Goal: Feedback & Contribution: Submit feedback/report problem

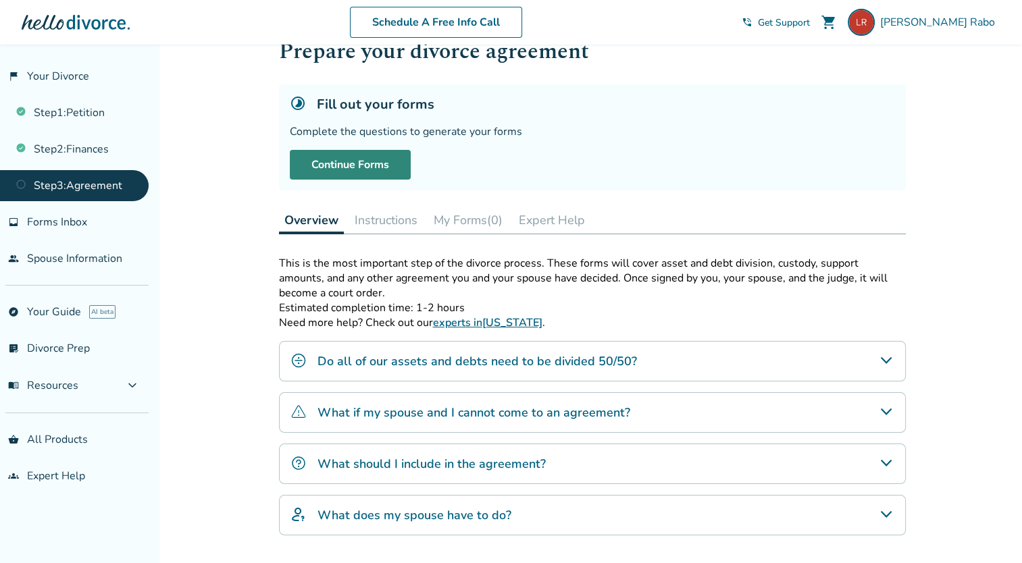
click at [370, 166] on link "Continue Forms" at bounding box center [350, 165] width 121 height 30
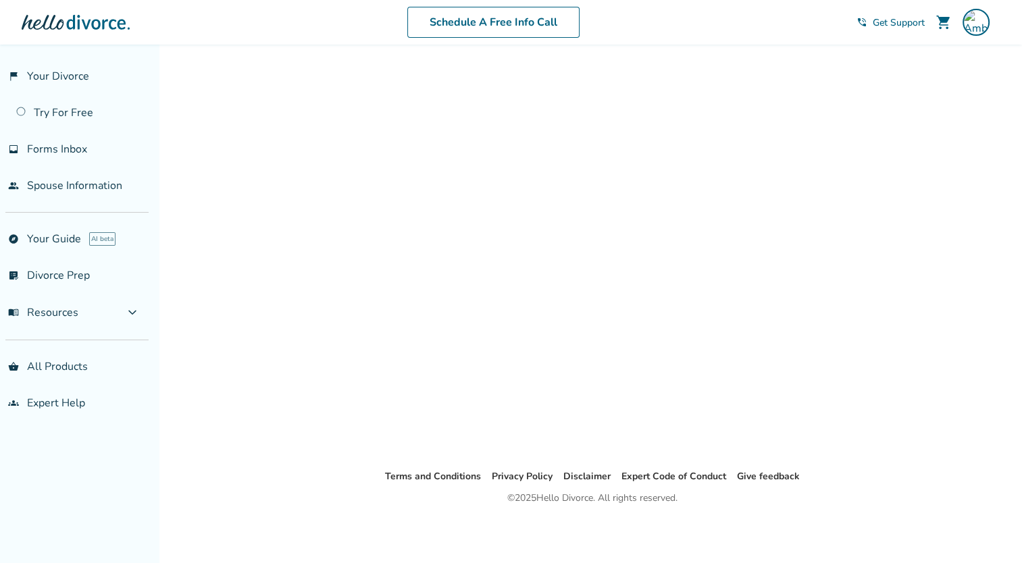
scroll to position [32, 0]
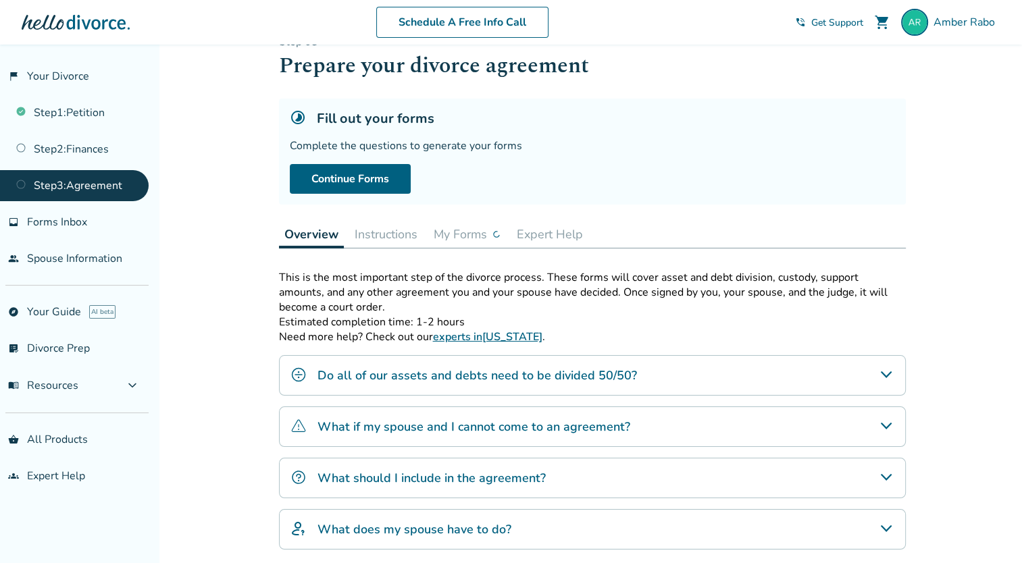
drag, startPoint x: 1034, startPoint y: 119, endPoint x: 1000, endPoint y: 131, distance: 35.9
click at [1021, 119] on html "Schedule A Free Info Call Amber Rabo shopping_cart phone_in_talk Get Support me…" at bounding box center [511, 329] width 1022 height 722
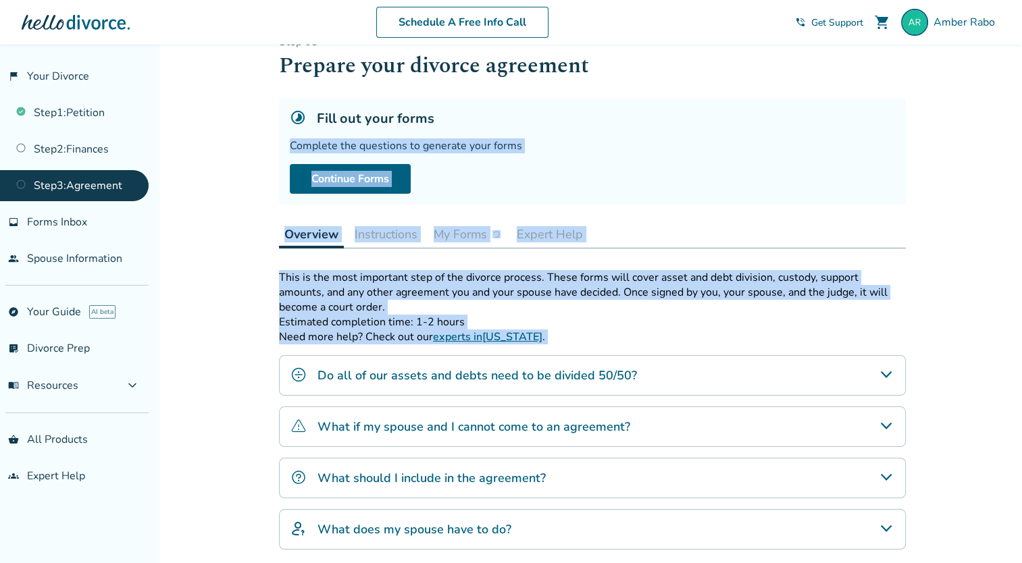
drag, startPoint x: 1000, startPoint y: 131, endPoint x: 888, endPoint y: 190, distance: 126.5
click at [888, 190] on div "Continue Forms" at bounding box center [592, 179] width 605 height 30
click at [812, 112] on div "Fill out your forms" at bounding box center [592, 118] width 605 height 18
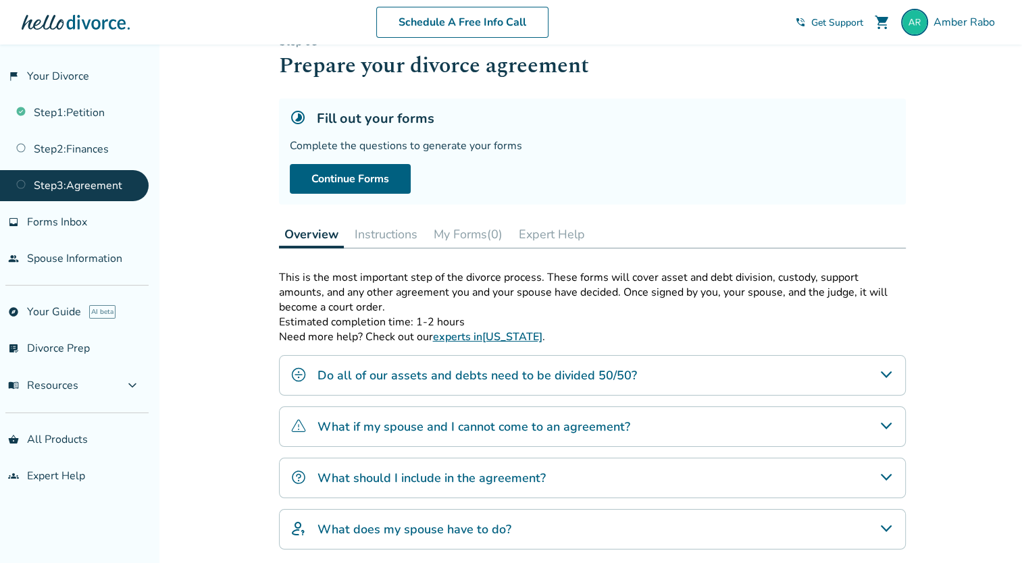
scroll to position [46, 0]
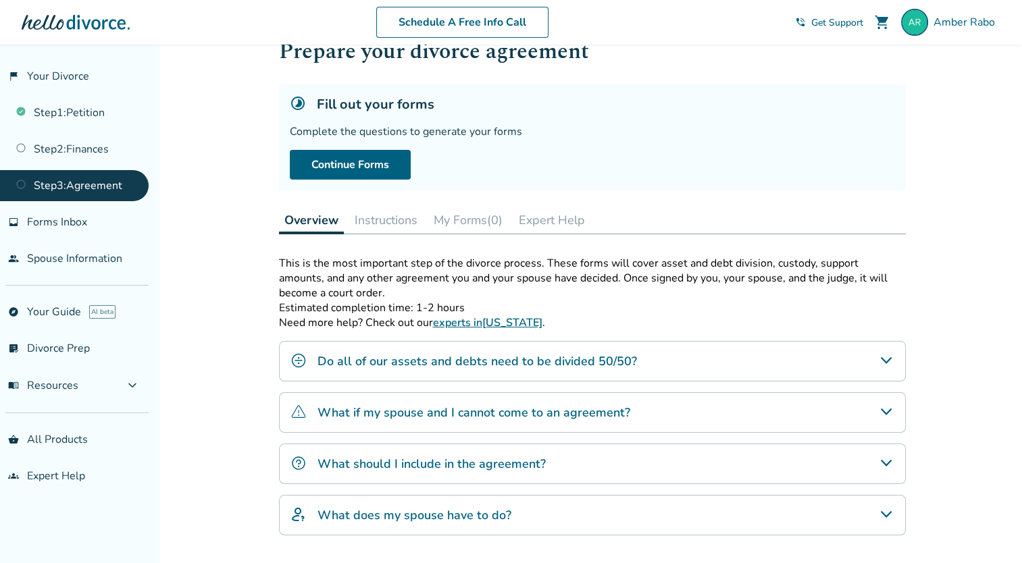
click at [70, 184] on link "Step 3 : Agreement" at bounding box center [74, 185] width 149 height 31
click at [408, 219] on button "Instructions" at bounding box center [386, 220] width 74 height 27
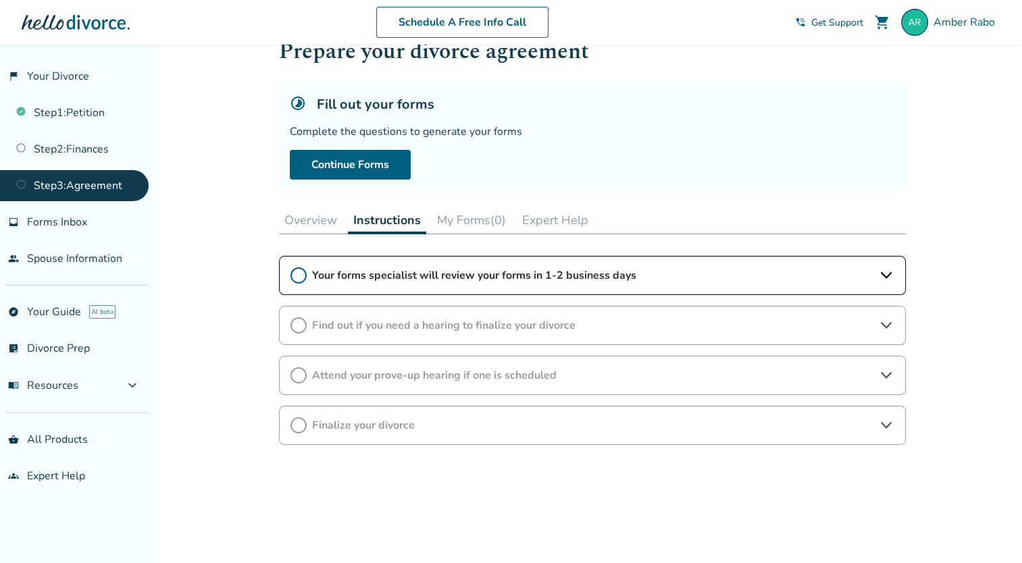
click at [481, 217] on button "My Forms (0)" at bounding box center [471, 220] width 80 height 27
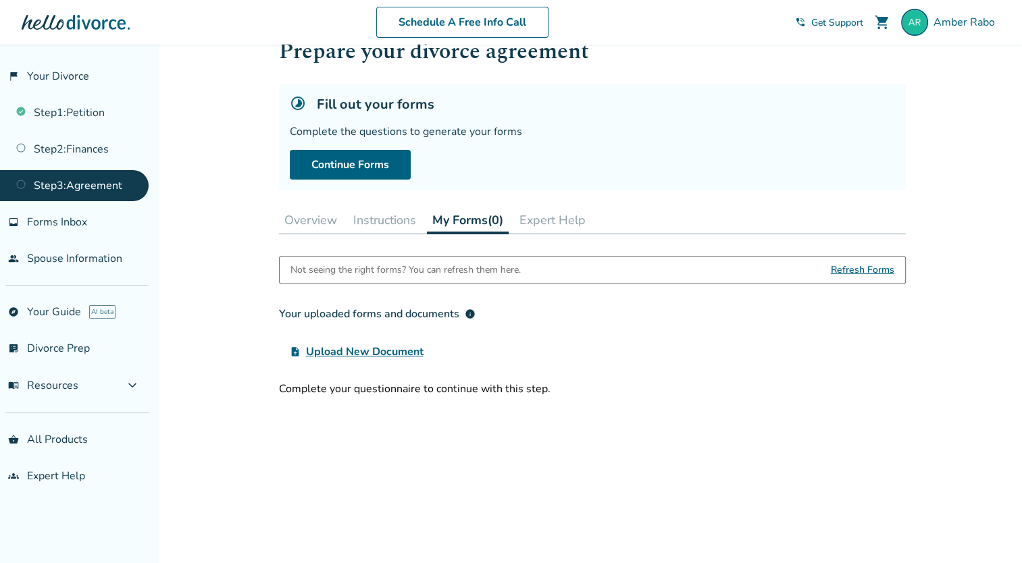
click at [541, 217] on button "Expert Help" at bounding box center [552, 220] width 77 height 27
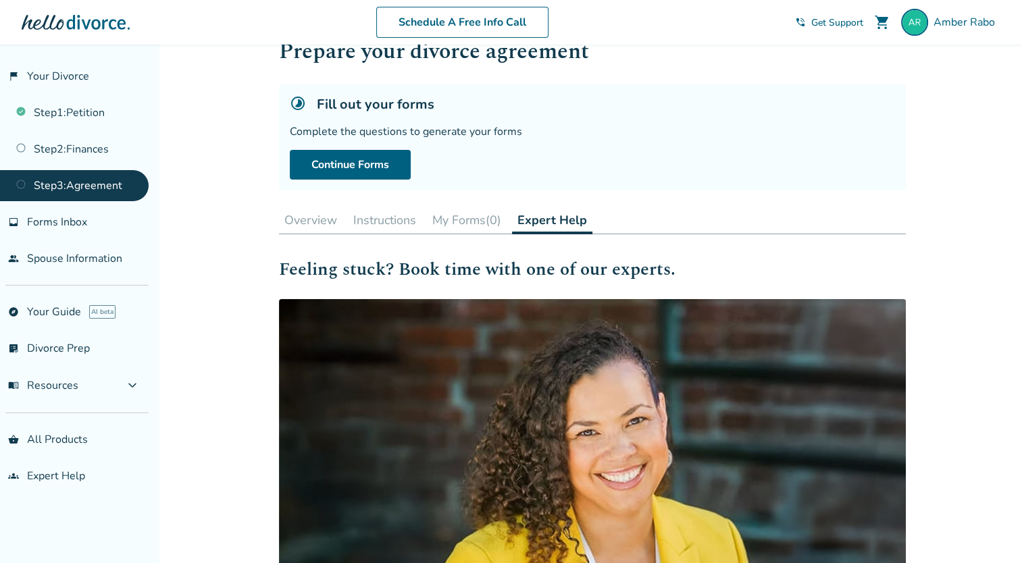
click at [309, 221] on button "Overview" at bounding box center [310, 220] width 63 height 27
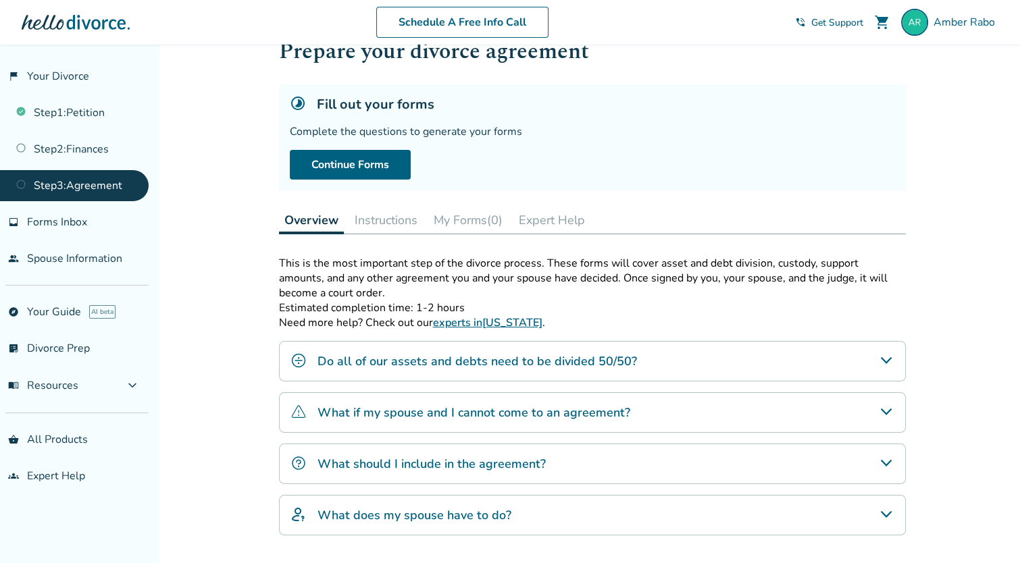
click at [385, 215] on button "Instructions" at bounding box center [386, 220] width 74 height 27
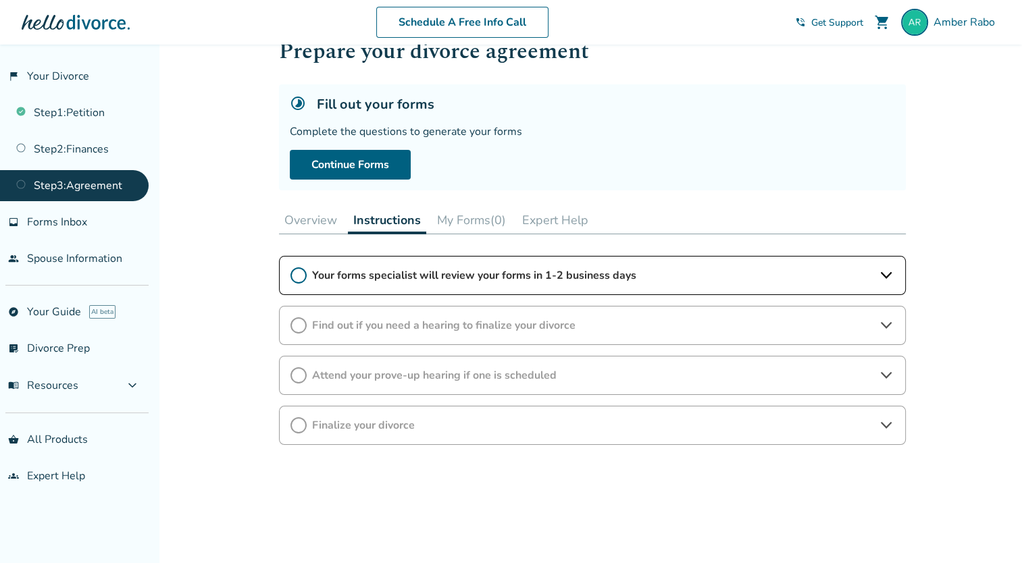
click at [488, 226] on button "My Forms (0)" at bounding box center [471, 220] width 80 height 27
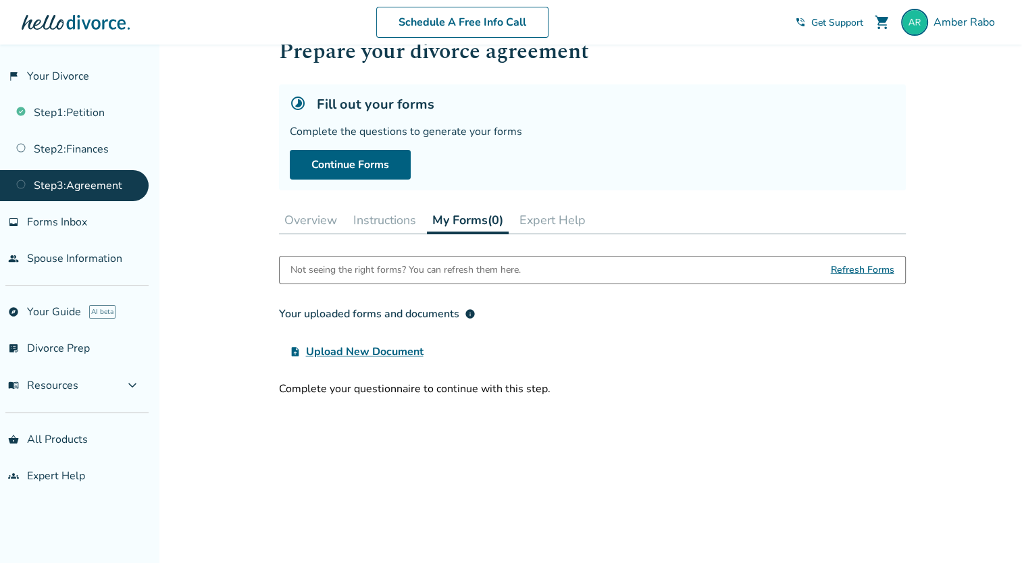
click at [856, 276] on span "Refresh Forms" at bounding box center [862, 270] width 63 height 27
click at [853, 268] on span "Refresh Forms" at bounding box center [862, 270] width 63 height 27
click at [99, 153] on link "Step 2 : Finances" at bounding box center [74, 149] width 149 height 31
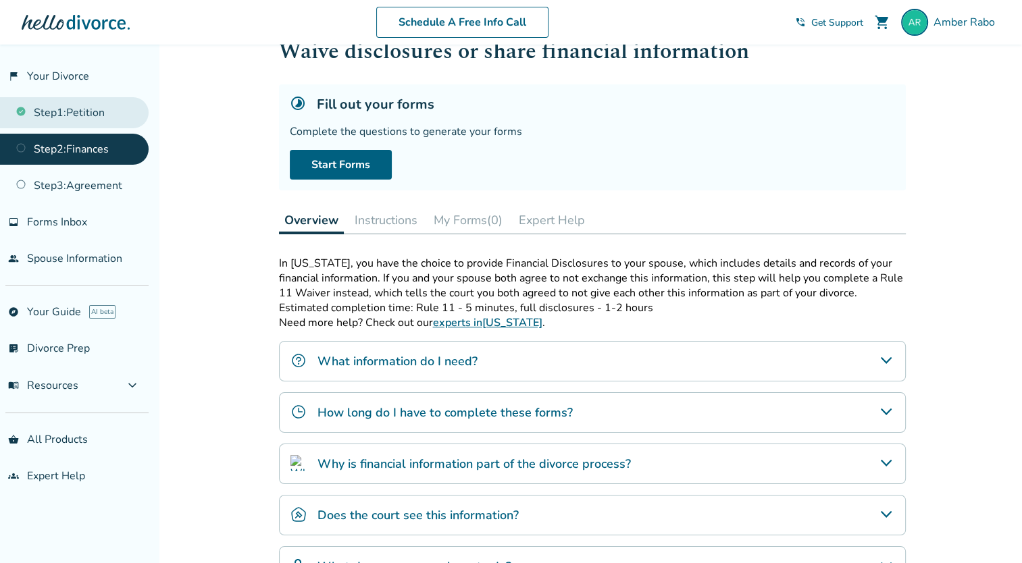
click at [77, 124] on link "Step 1 : Petition" at bounding box center [74, 112] width 149 height 31
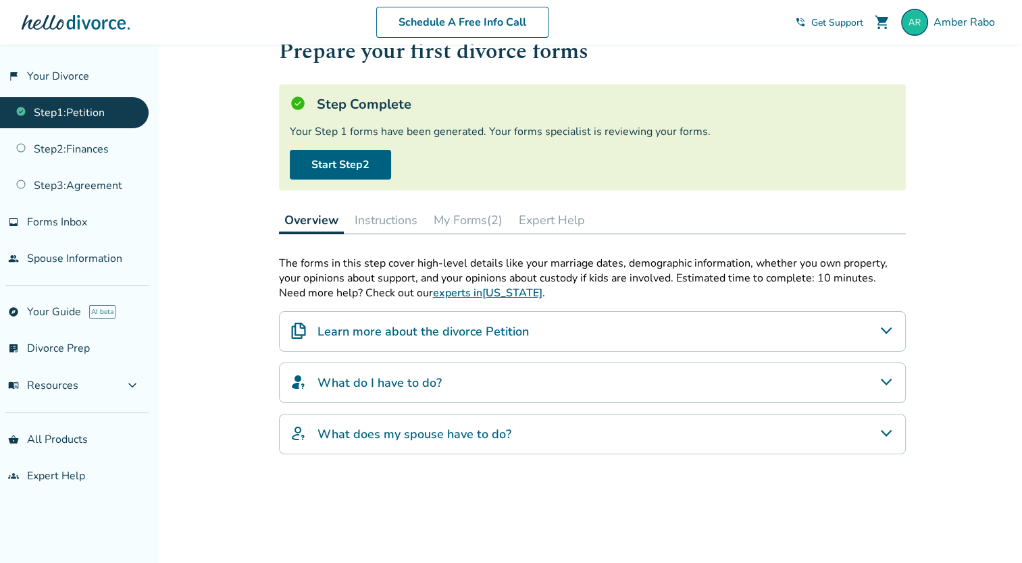
scroll to position [35, 0]
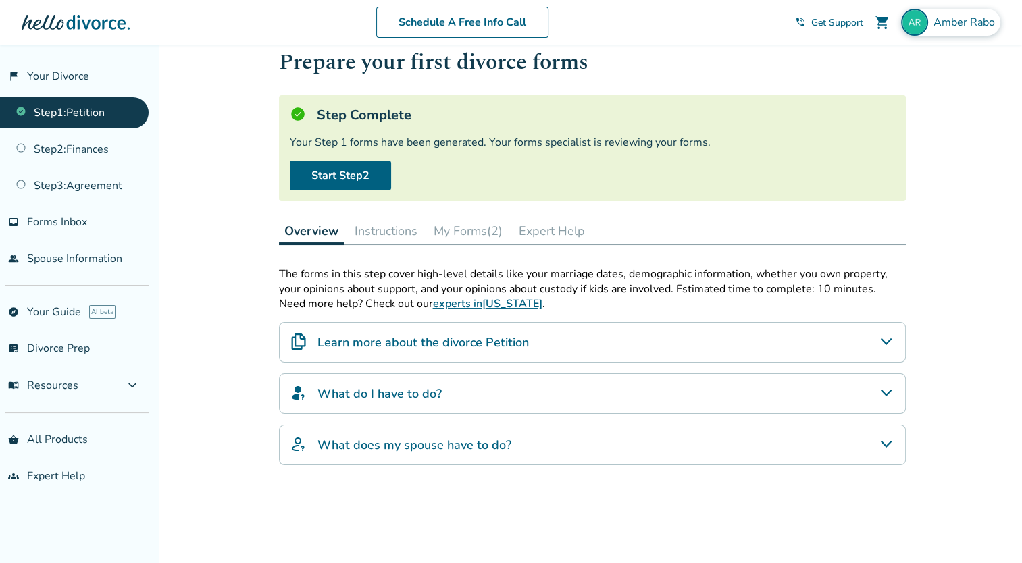
click at [964, 27] on span "Amber Rabo" at bounding box center [966, 22] width 67 height 15
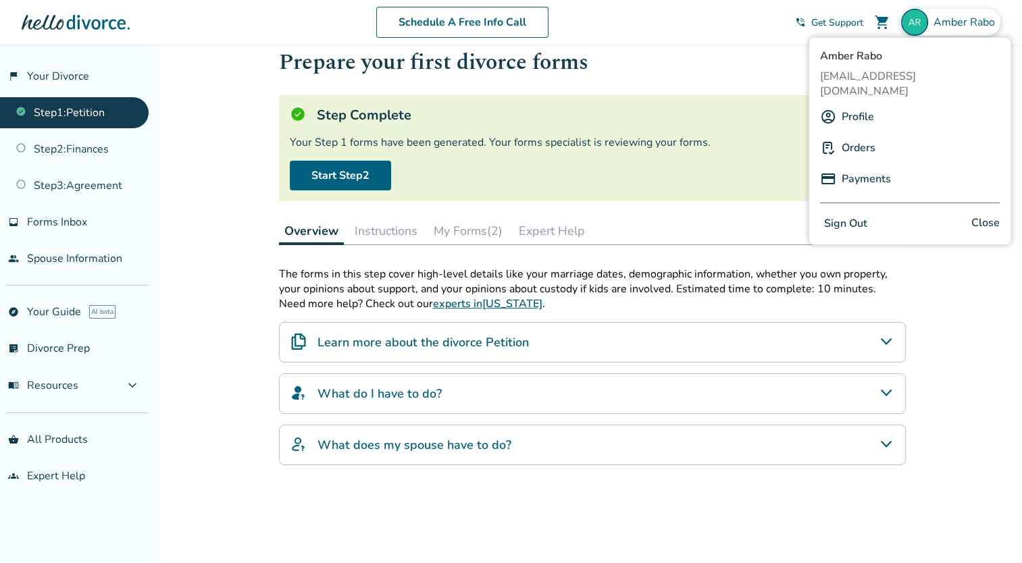
click at [839, 214] on button "Sign Out" at bounding box center [845, 224] width 51 height 20
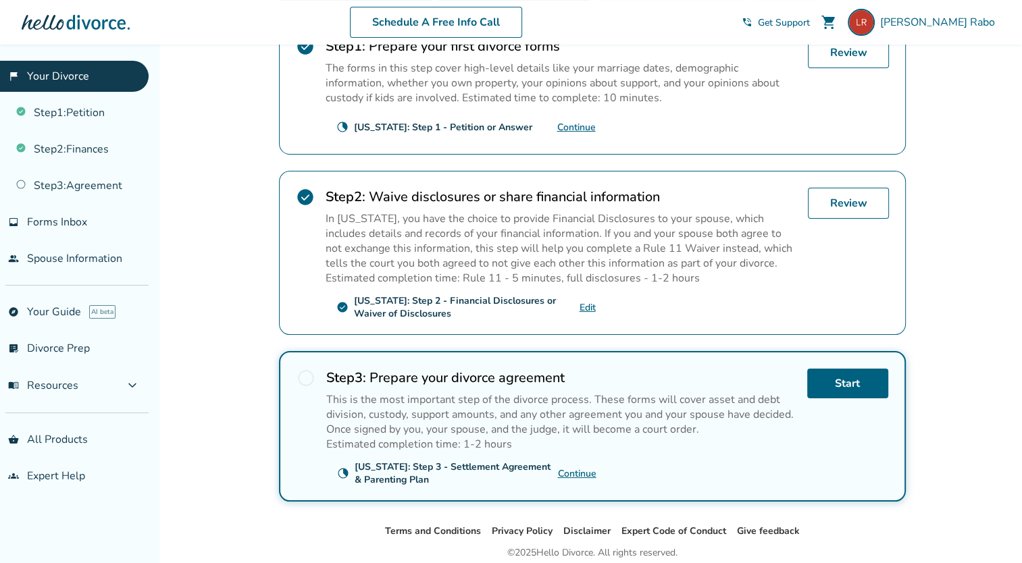
scroll to position [311, 0]
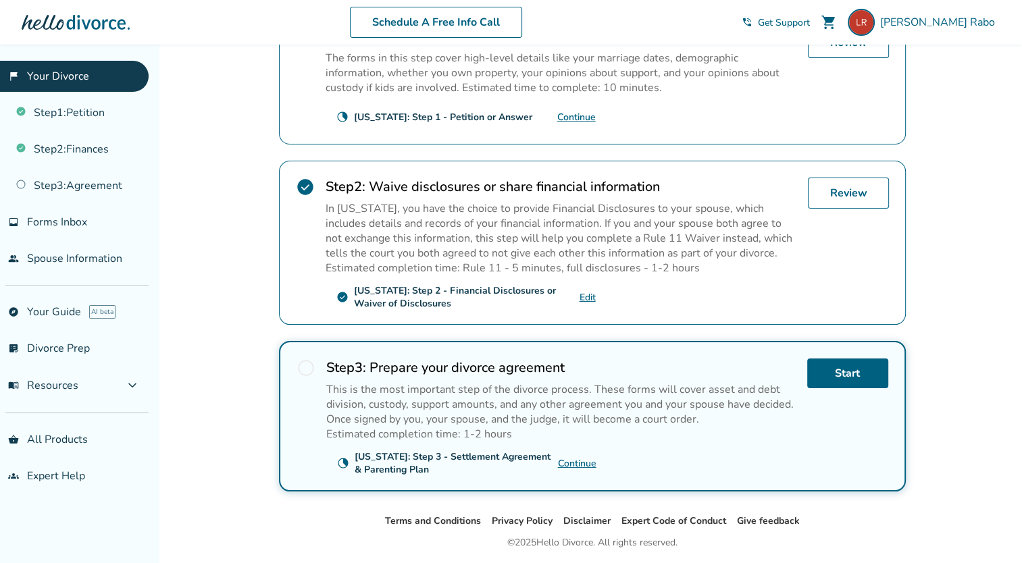
click at [571, 458] on link "Continue" at bounding box center [577, 463] width 38 height 13
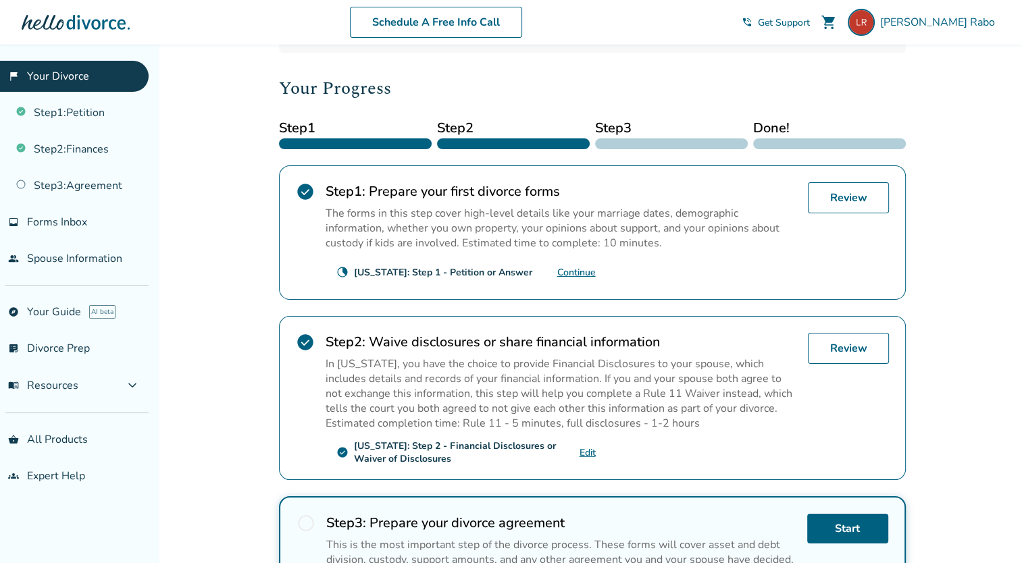
scroll to position [0, 0]
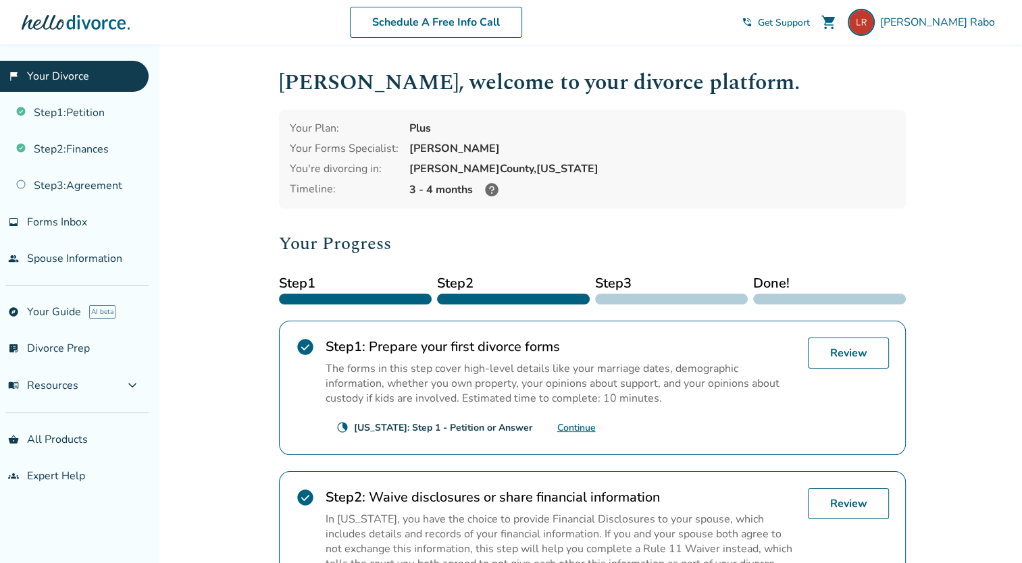
click at [488, 191] on icon at bounding box center [492, 190] width 14 height 14
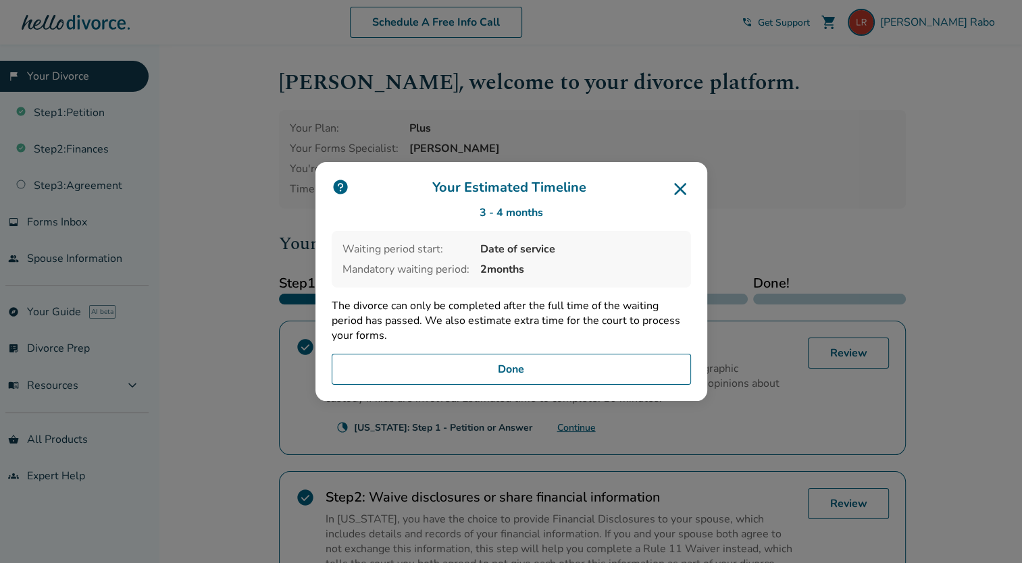
click at [493, 371] on button "Done" at bounding box center [511, 369] width 359 height 31
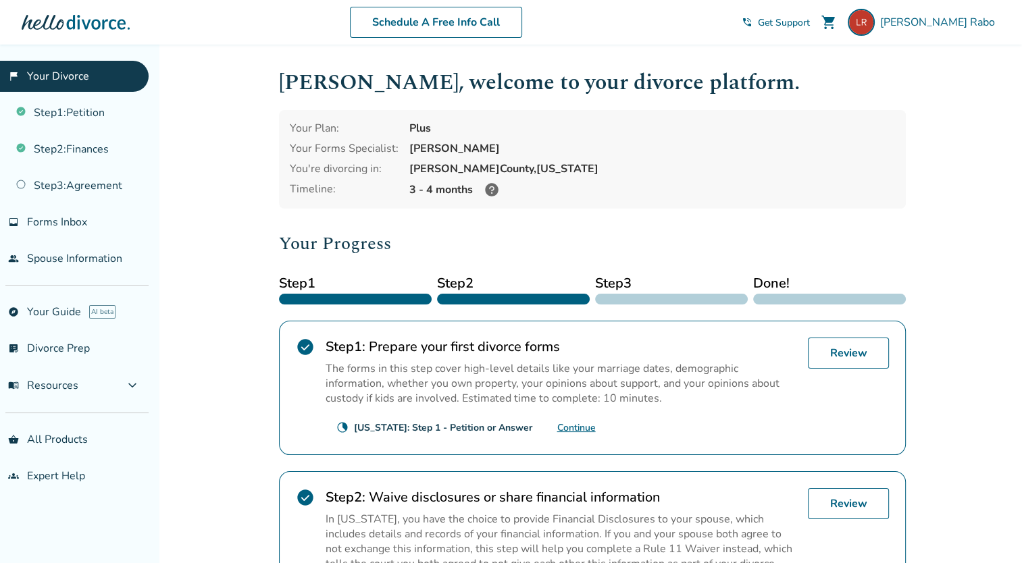
click at [856, 10] on div "Luis Rabo shopping_cart phone_in_talk Get Support menu" at bounding box center [870, 22] width 259 height 27
click at [810, 20] on span "Get Support" at bounding box center [784, 22] width 52 height 13
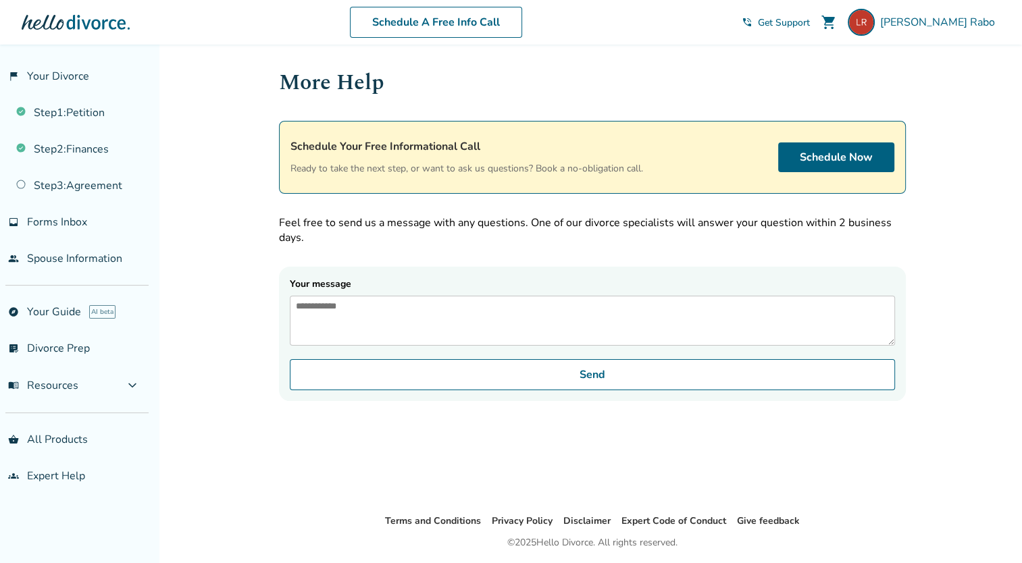
click at [333, 338] on textarea "Your message" at bounding box center [592, 321] width 605 height 50
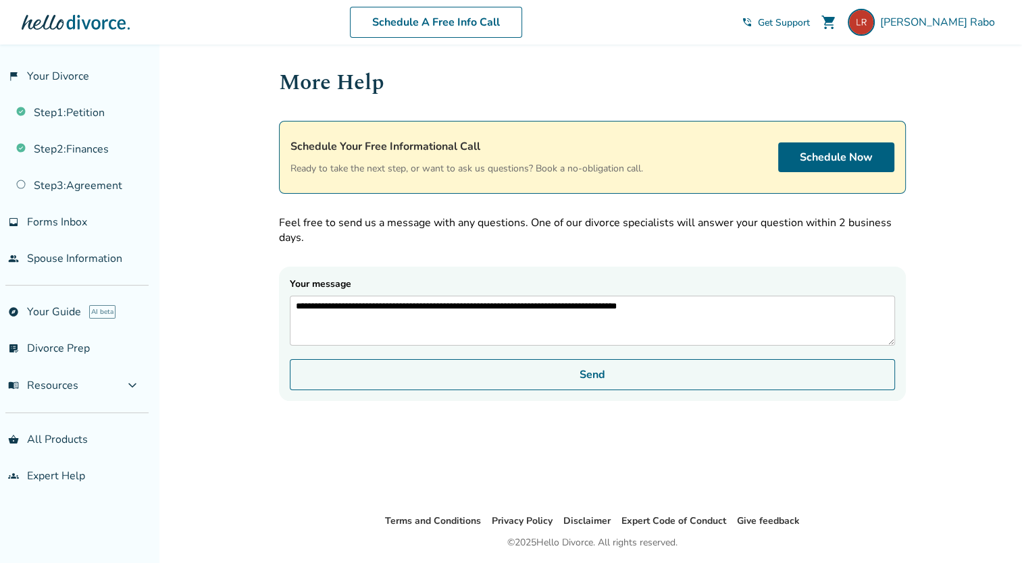
type textarea "**********"
drag, startPoint x: 499, startPoint y: 388, endPoint x: 587, endPoint y: 598, distance: 227.6
click at [587, 562] on html "**********" at bounding box center [511, 304] width 1022 height 608
drag, startPoint x: 594, startPoint y: 391, endPoint x: 587, endPoint y: 388, distance: 7.9
click at [587, 388] on button "Send" at bounding box center [592, 374] width 605 height 31
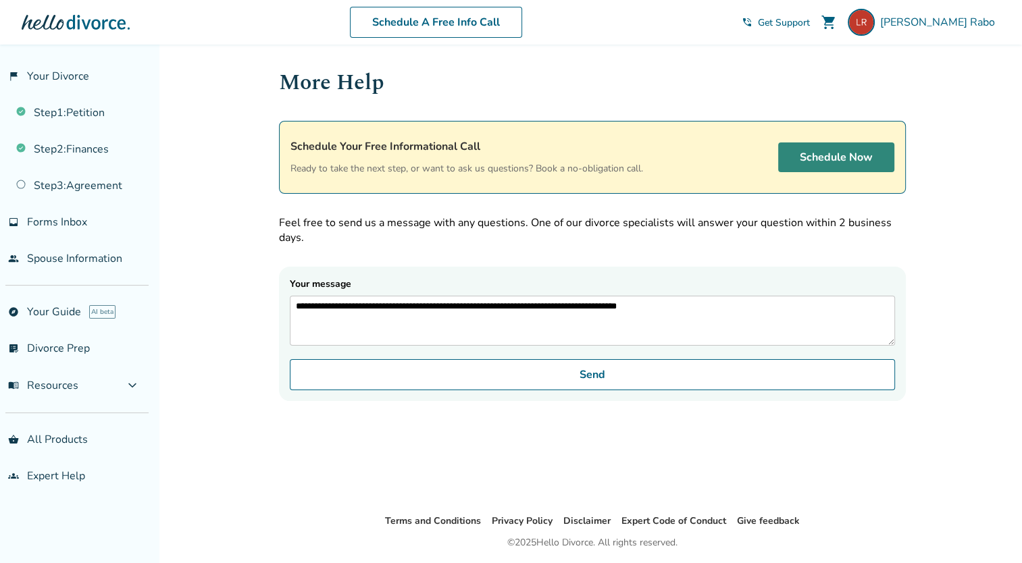
click at [810, 159] on link "Schedule Now" at bounding box center [836, 157] width 116 height 30
